Goal: Transaction & Acquisition: Purchase product/service

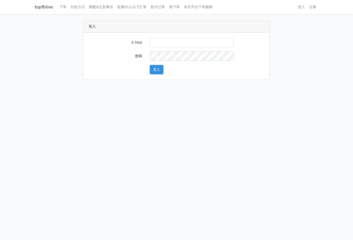
type input "[EMAIL_ADDRESS][PERSON_NAME][DOMAIN_NAME]"
drag, startPoint x: 154, startPoint y: 72, endPoint x: 158, endPoint y: 74, distance: 5.0
click at [154, 72] on button "登入" at bounding box center [157, 69] width 14 height 9
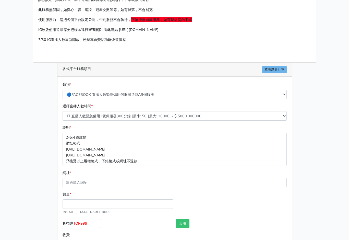
scroll to position [49, 0]
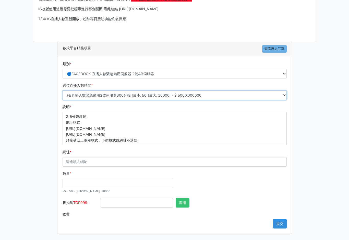
click at [119, 95] on select "FB直播人數緊急備用2號伺服器300分鐘 [最小: 50][最大: 10000] - $ 5000.000000 FB直播人數緊急備用2號伺服器60分鐘 [最…" at bounding box center [175, 95] width 224 height 9
select select "575"
click at [63, 91] on select "FB直播人數緊急備用2號伺服器300分鐘 [最小: 50][最大: 10000] - $ 5000.000000 FB直播人數緊急備用2號伺服器60分鐘 [最…" at bounding box center [175, 95] width 224 height 9
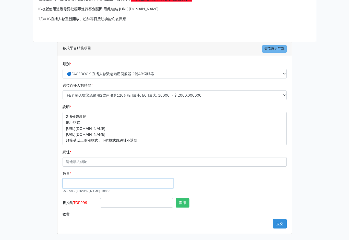
click at [89, 183] on input "數量 *" at bounding box center [118, 183] width 111 height 9
type input "100"
type input "200.000"
click at [122, 204] on input "折扣碼 TOP999" at bounding box center [136, 202] width 73 height 9
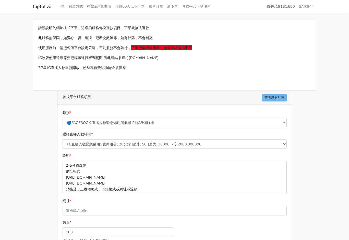
scroll to position [0, 0]
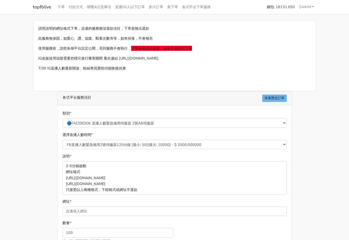
type input "TOP456"
